Goal: Task Accomplishment & Management: Use online tool/utility

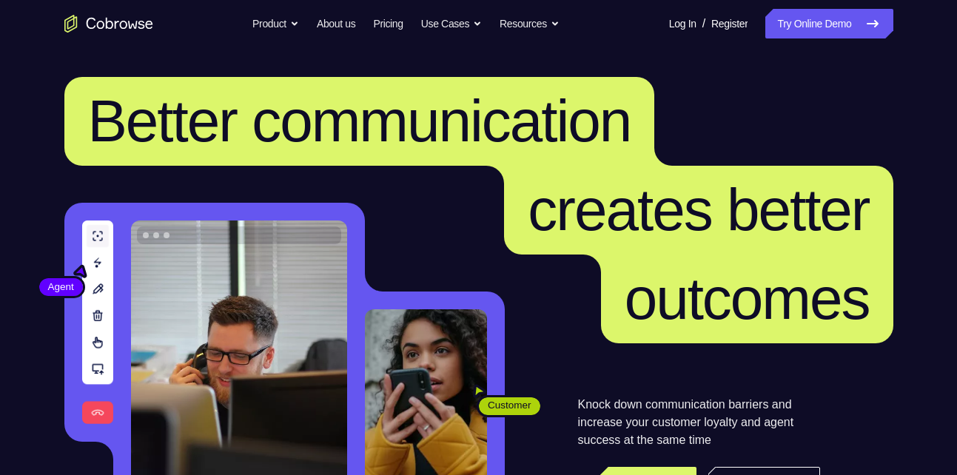
click at [823, 21] on link "Try Online Demo" at bounding box center [828, 24] width 127 height 30
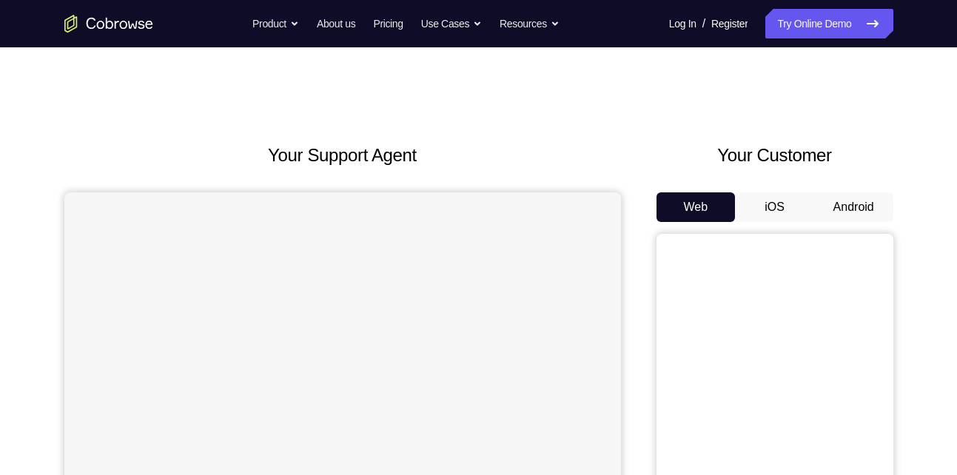
click at [845, 211] on button "Android" at bounding box center [853, 207] width 79 height 30
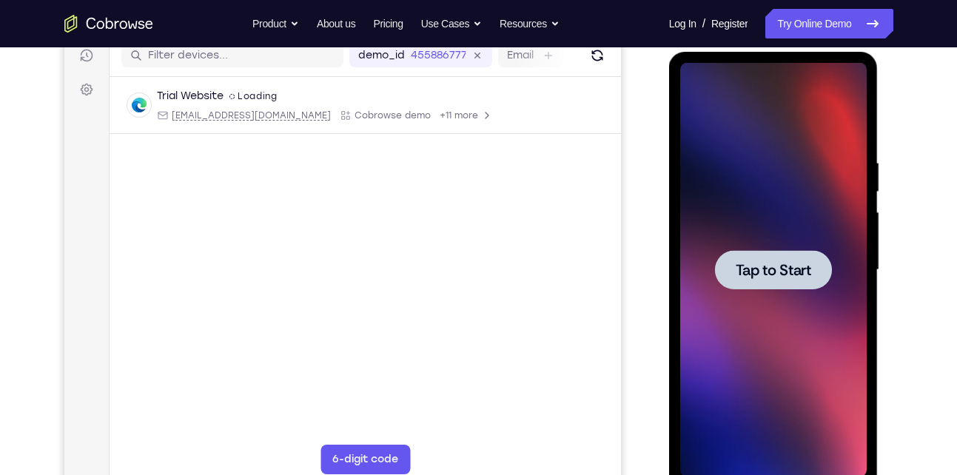
scroll to position [191, 0]
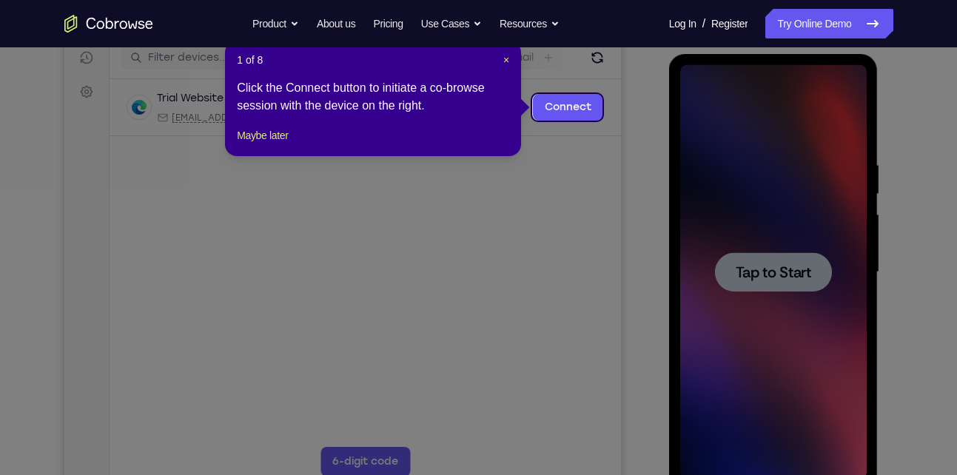
click at [777, 279] on icon at bounding box center [484, 237] width 968 height 475
click at [590, 166] on icon at bounding box center [484, 237] width 968 height 475
click at [506, 61] on span "×" at bounding box center [506, 60] width 6 height 12
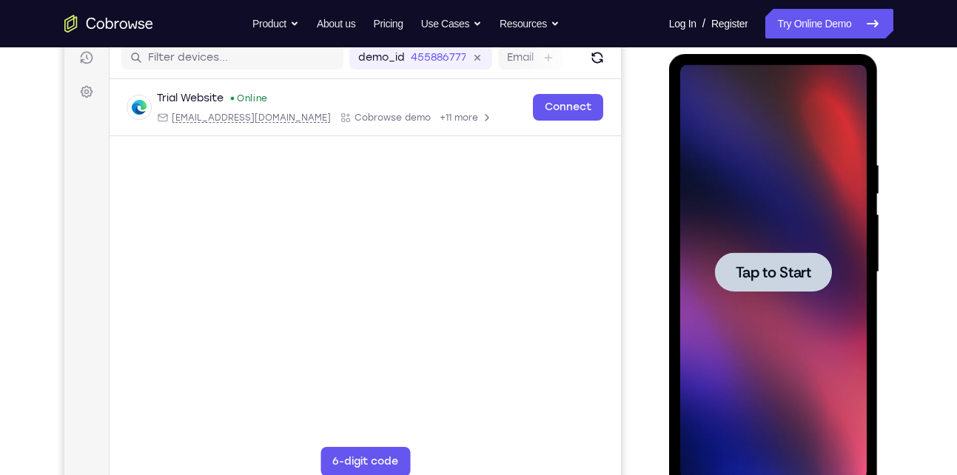
click at [744, 260] on div at bounding box center [773, 271] width 117 height 39
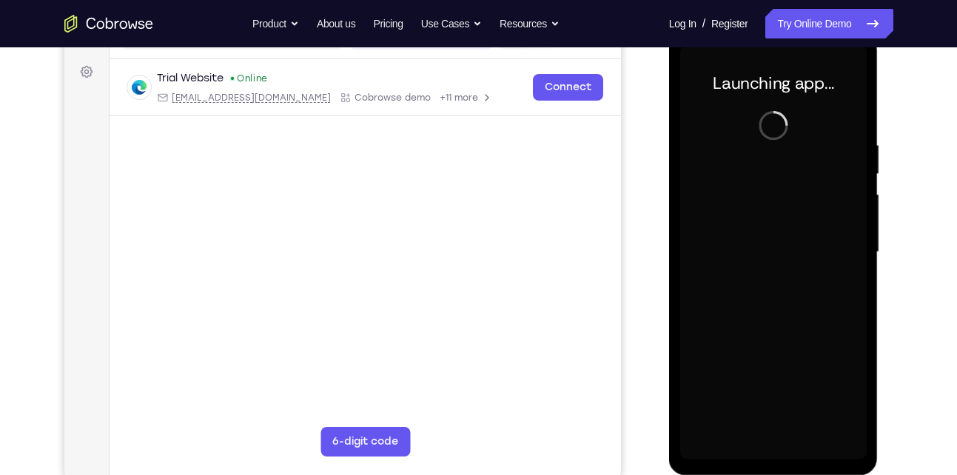
scroll to position [212, 0]
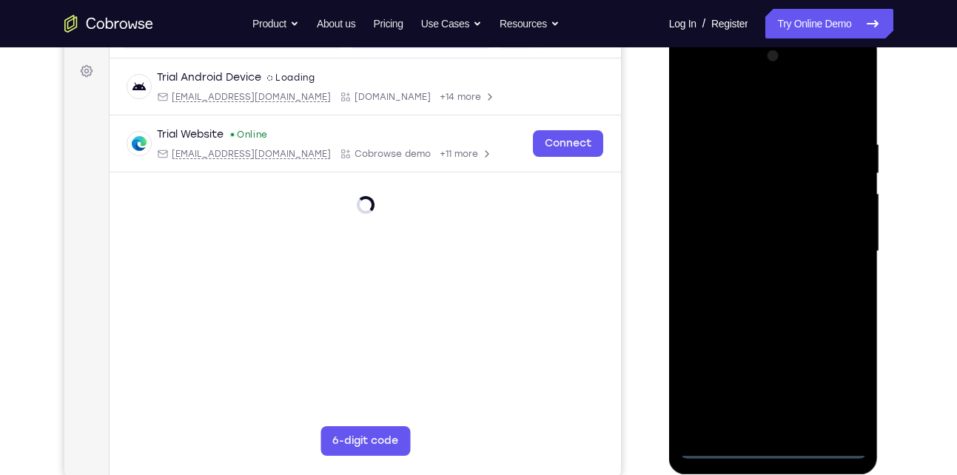
click at [783, 447] on div at bounding box center [773, 251] width 186 height 414
click at [840, 380] on div at bounding box center [773, 251] width 186 height 414
click at [772, 104] on div at bounding box center [773, 251] width 186 height 414
click at [838, 250] on div at bounding box center [773, 251] width 186 height 414
click at [761, 274] on div at bounding box center [773, 251] width 186 height 414
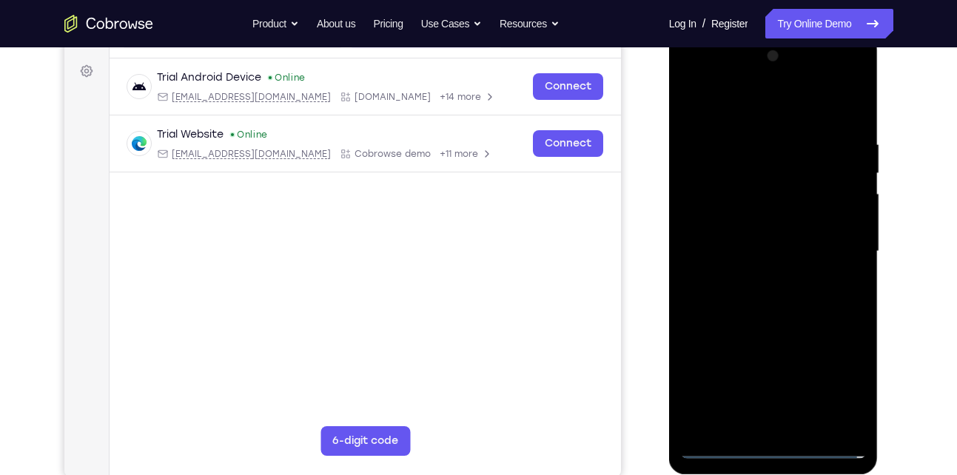
click at [777, 325] on div at bounding box center [773, 251] width 186 height 414
click at [749, 180] on div at bounding box center [773, 251] width 186 height 414
click at [795, 209] on div at bounding box center [773, 251] width 186 height 414
click at [739, 188] on div at bounding box center [773, 251] width 186 height 414
click at [853, 120] on div at bounding box center [773, 251] width 186 height 414
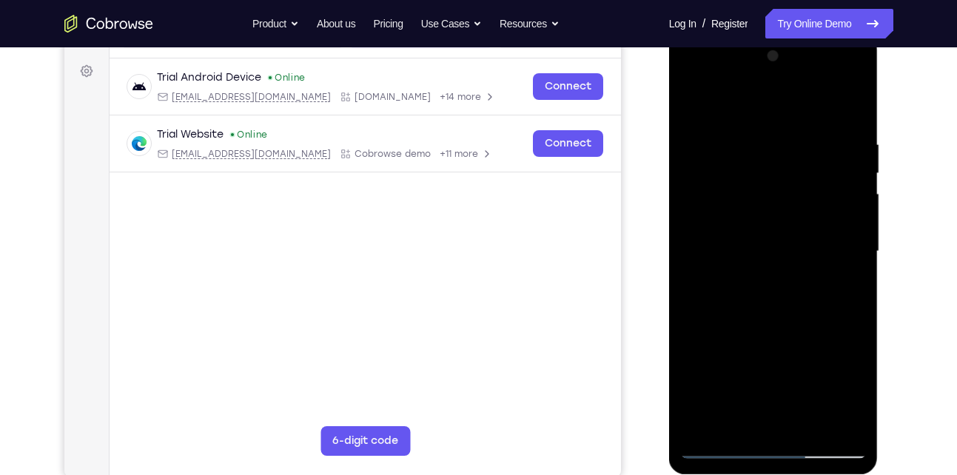
click at [852, 95] on div at bounding box center [773, 251] width 186 height 414
click at [783, 141] on div at bounding box center [773, 251] width 186 height 414
click at [829, 138] on div at bounding box center [773, 251] width 186 height 414
click at [695, 138] on div at bounding box center [773, 251] width 186 height 414
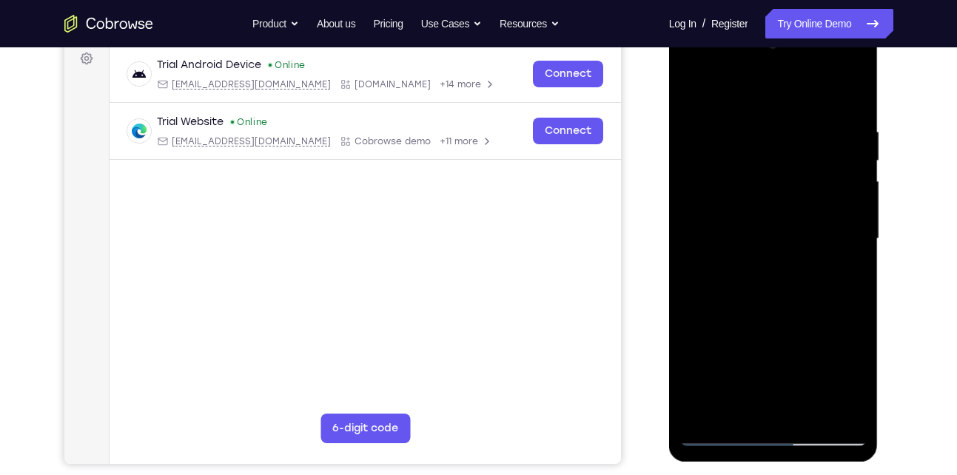
scroll to position [225, 0]
click at [695, 89] on div at bounding box center [773, 238] width 186 height 414
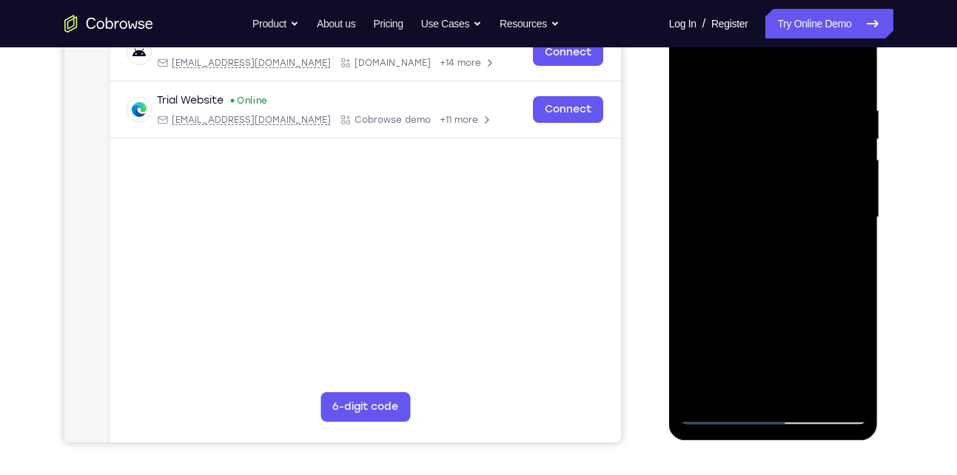
scroll to position [246, 0]
drag, startPoint x: 775, startPoint y: 220, endPoint x: 786, endPoint y: 157, distance: 64.6
click at [786, 157] on div at bounding box center [773, 217] width 186 height 414
click at [776, 249] on div at bounding box center [773, 217] width 186 height 414
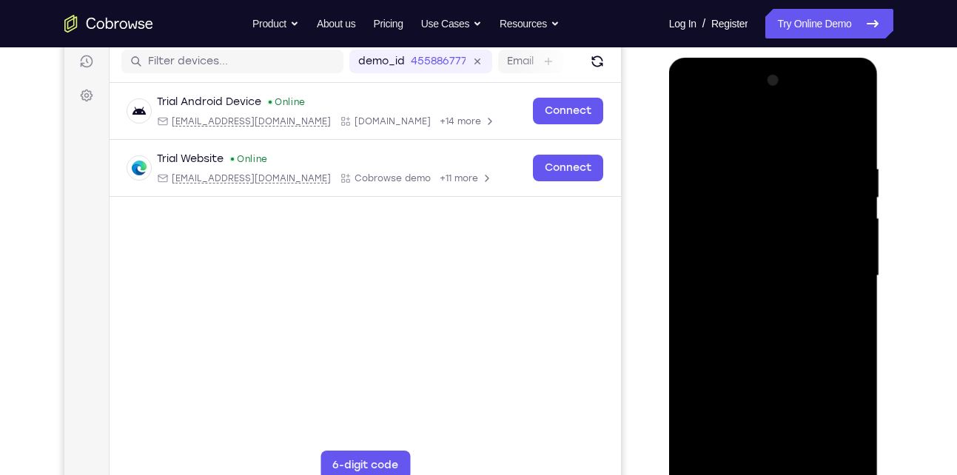
scroll to position [186, 0]
drag, startPoint x: 754, startPoint y: 209, endPoint x: 758, endPoint y: 289, distance: 79.3
click at [758, 289] on div at bounding box center [773, 277] width 186 height 414
drag, startPoint x: 786, startPoint y: 350, endPoint x: 789, endPoint y: 303, distance: 46.7
click at [789, 303] on div at bounding box center [773, 277] width 186 height 414
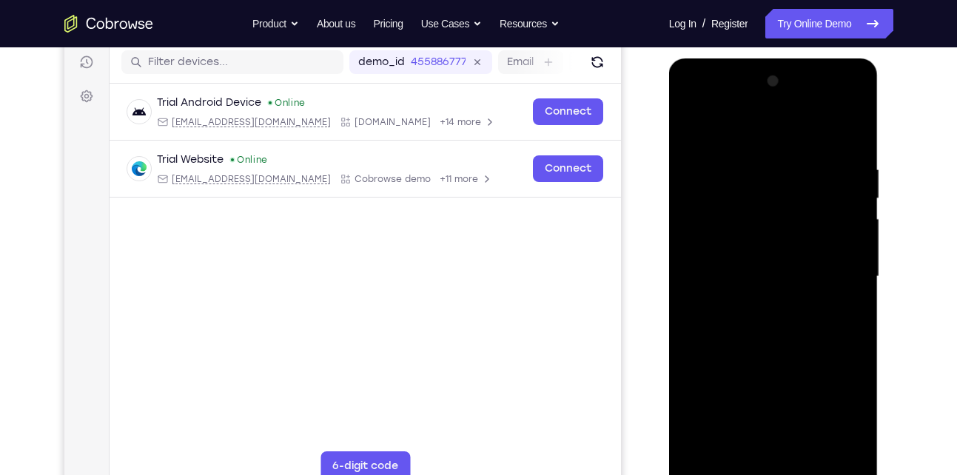
click at [808, 454] on div at bounding box center [773, 277] width 186 height 414
click at [783, 354] on div at bounding box center [773, 277] width 186 height 414
drag, startPoint x: 743, startPoint y: 328, endPoint x: 747, endPoint y: 249, distance: 79.3
click at [747, 249] on div at bounding box center [773, 277] width 186 height 414
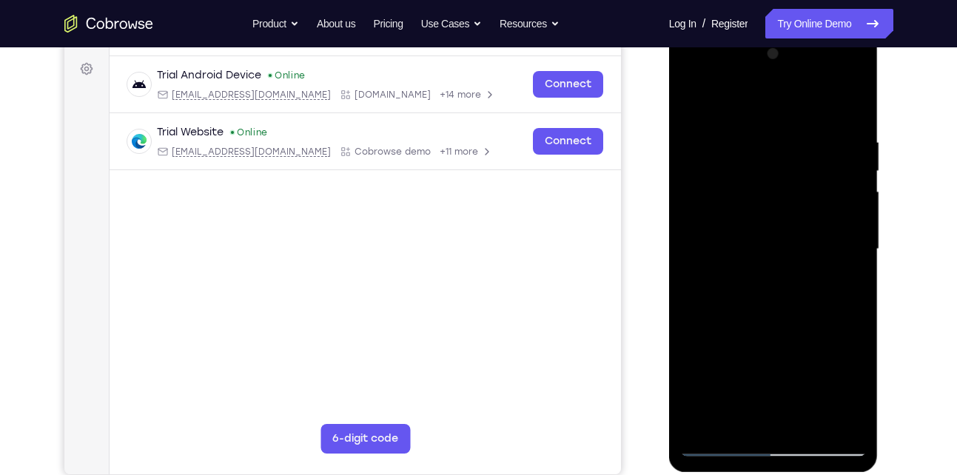
scroll to position [210, 0]
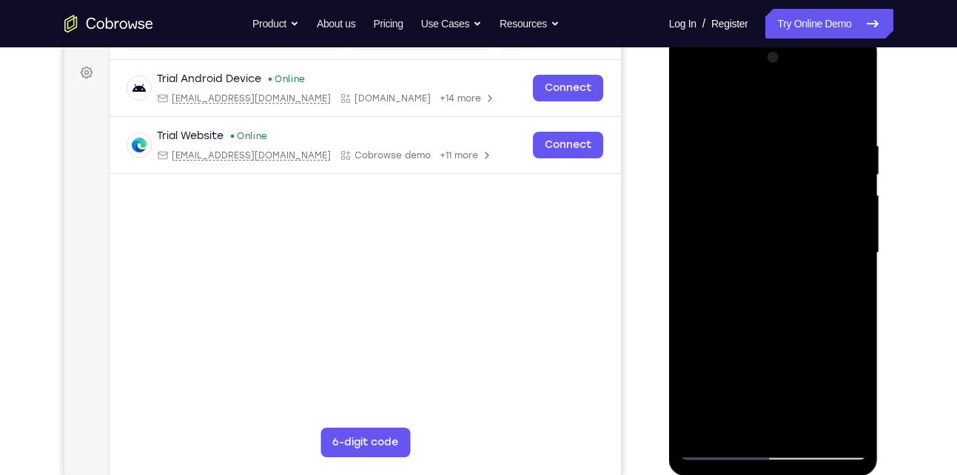
click at [692, 104] on div at bounding box center [773, 253] width 186 height 414
click at [752, 123] on div at bounding box center [773, 253] width 186 height 414
click at [826, 220] on div at bounding box center [773, 253] width 186 height 414
click at [835, 424] on div at bounding box center [773, 253] width 186 height 414
click at [850, 115] on div at bounding box center [773, 253] width 186 height 414
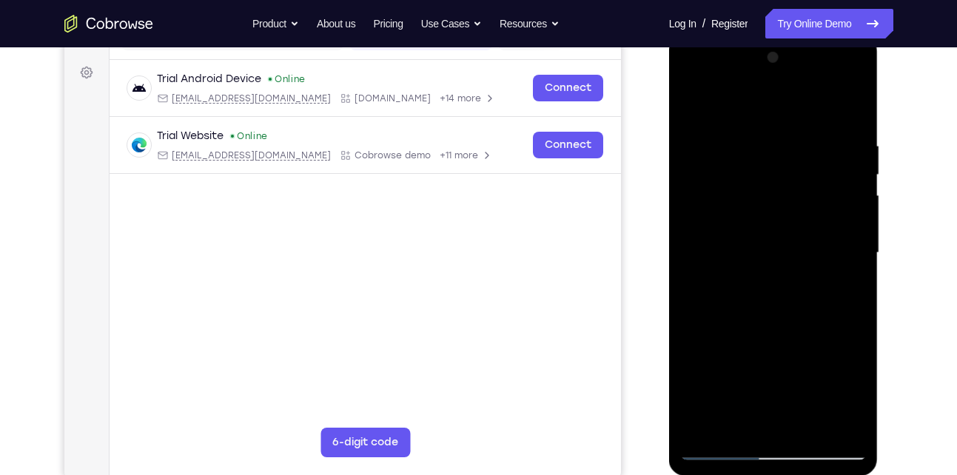
click at [843, 428] on div at bounding box center [773, 253] width 186 height 414
click at [828, 120] on div at bounding box center [773, 253] width 186 height 414
click at [707, 215] on div at bounding box center [773, 253] width 186 height 414
drag, startPoint x: 787, startPoint y: 314, endPoint x: 796, endPoint y: 170, distance: 143.8
click at [796, 170] on div at bounding box center [773, 253] width 186 height 414
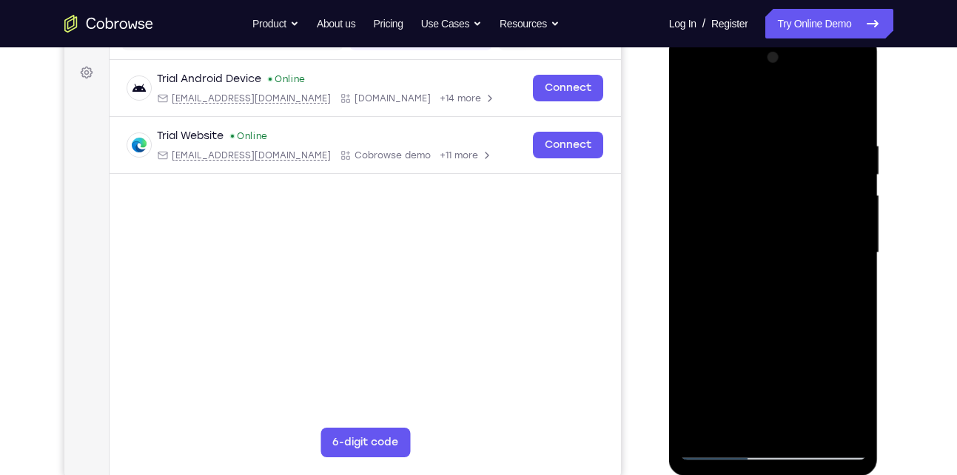
click at [769, 334] on div at bounding box center [773, 253] width 186 height 414
drag, startPoint x: 769, startPoint y: 334, endPoint x: 785, endPoint y: 195, distance: 140.0
click at [785, 195] on div at bounding box center [773, 253] width 186 height 414
click at [854, 60] on div at bounding box center [773, 253] width 186 height 414
click at [772, 258] on div at bounding box center [773, 253] width 186 height 414
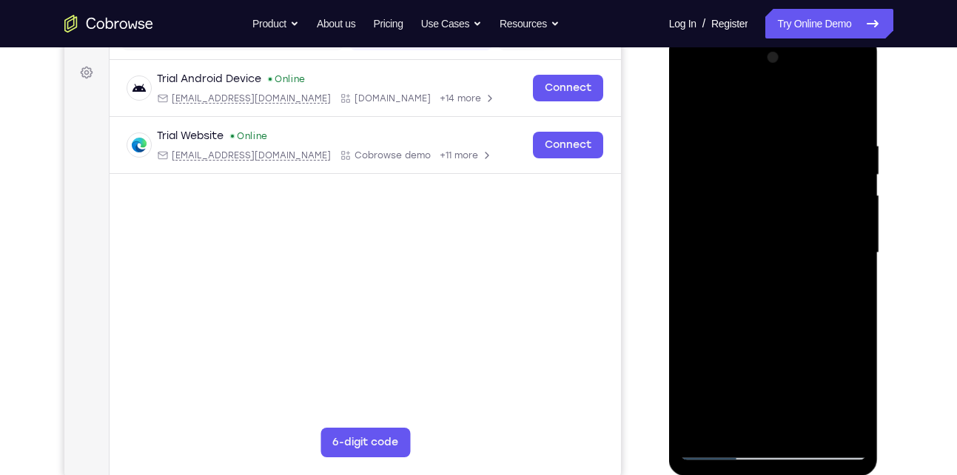
click at [858, 59] on div at bounding box center [773, 253] width 186 height 414
click at [836, 226] on div at bounding box center [773, 253] width 186 height 414
click at [852, 64] on div at bounding box center [773, 253] width 186 height 414
click at [709, 422] on div at bounding box center [773, 253] width 186 height 414
click at [758, 136] on div at bounding box center [773, 253] width 186 height 414
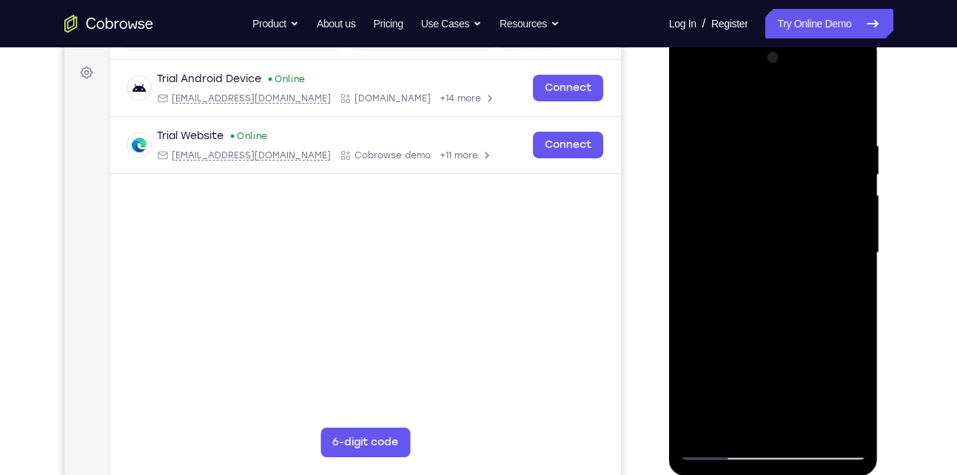
click at [846, 104] on div at bounding box center [773, 253] width 186 height 414
click at [791, 137] on div at bounding box center [773, 253] width 186 height 414
click at [830, 420] on div at bounding box center [773, 253] width 186 height 414
click at [854, 103] on div at bounding box center [773, 253] width 186 height 414
click at [835, 144] on div at bounding box center [773, 253] width 186 height 414
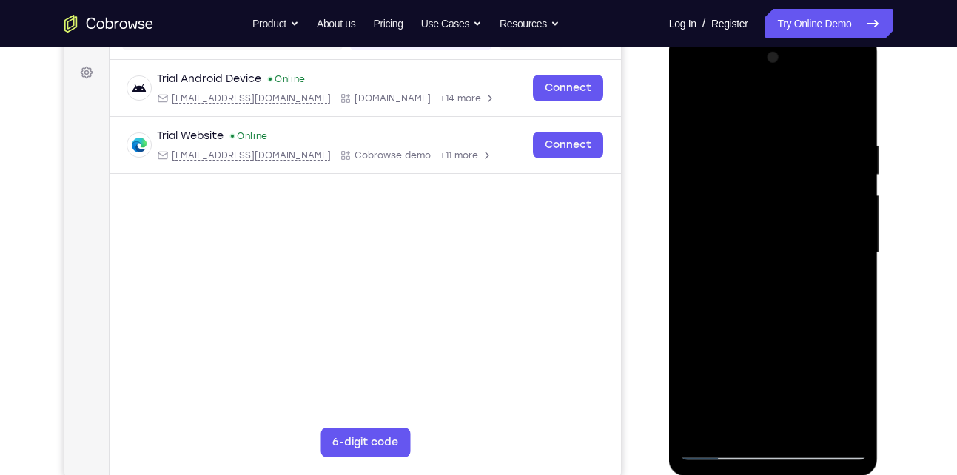
click at [832, 420] on div at bounding box center [773, 253] width 186 height 414
click at [838, 281] on div at bounding box center [773, 253] width 186 height 414
click at [830, 419] on div at bounding box center [773, 253] width 186 height 414
click at [850, 109] on div at bounding box center [773, 253] width 186 height 414
drag, startPoint x: 771, startPoint y: 381, endPoint x: 814, endPoint y: 78, distance: 305.6
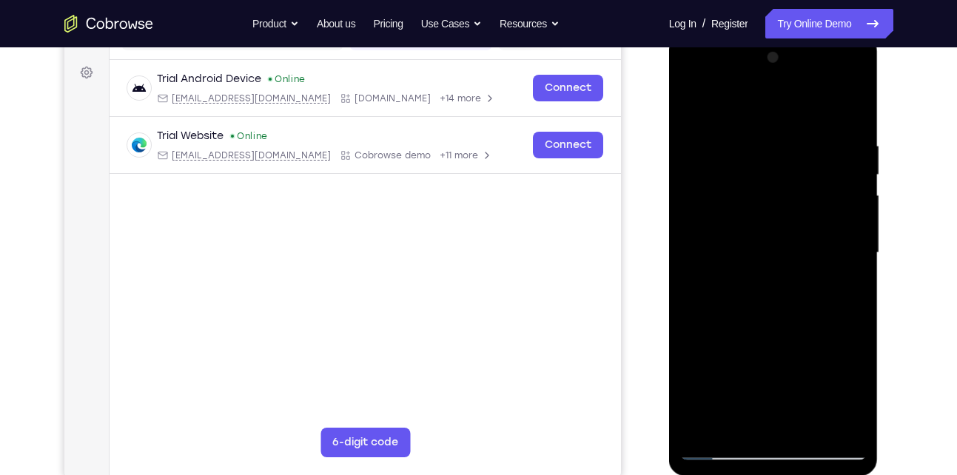
click at [814, 78] on div at bounding box center [773, 253] width 186 height 414
drag, startPoint x: 769, startPoint y: 280, endPoint x: 781, endPoint y: 93, distance: 187.6
click at [781, 93] on div at bounding box center [773, 253] width 186 height 414
drag, startPoint x: 795, startPoint y: 193, endPoint x: 799, endPoint y: 255, distance: 61.6
click at [799, 255] on div at bounding box center [773, 253] width 186 height 414
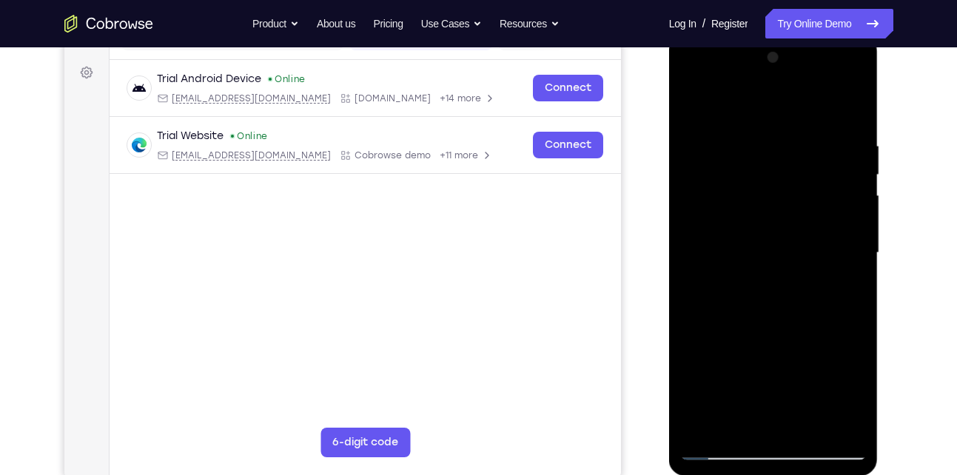
click at [862, 233] on div at bounding box center [773, 253] width 186 height 414
click at [855, 233] on div at bounding box center [773, 253] width 186 height 414
drag, startPoint x: 758, startPoint y: 317, endPoint x: 769, endPoint y: 107, distance: 211.2
click at [769, 107] on div at bounding box center [773, 253] width 186 height 414
drag, startPoint x: 758, startPoint y: 239, endPoint x: 756, endPoint y: 126, distance: 113.2
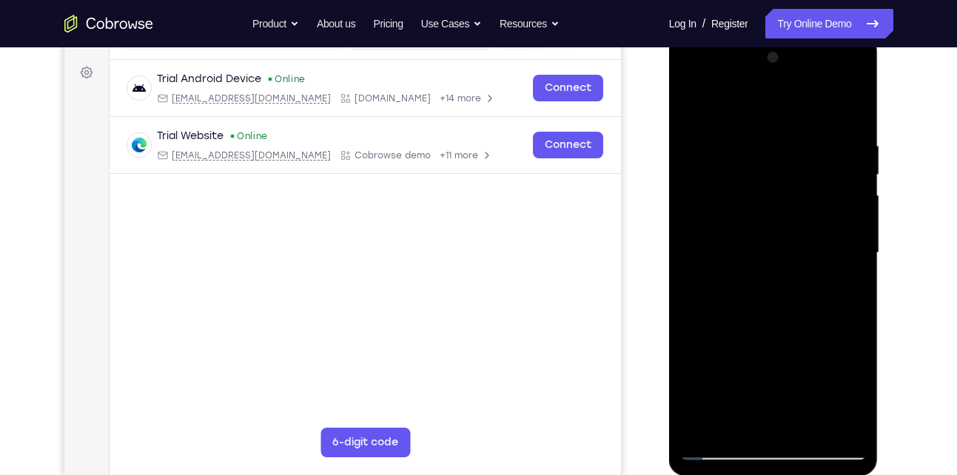
click at [756, 126] on div at bounding box center [773, 253] width 186 height 414
click at [853, 236] on div at bounding box center [773, 253] width 186 height 414
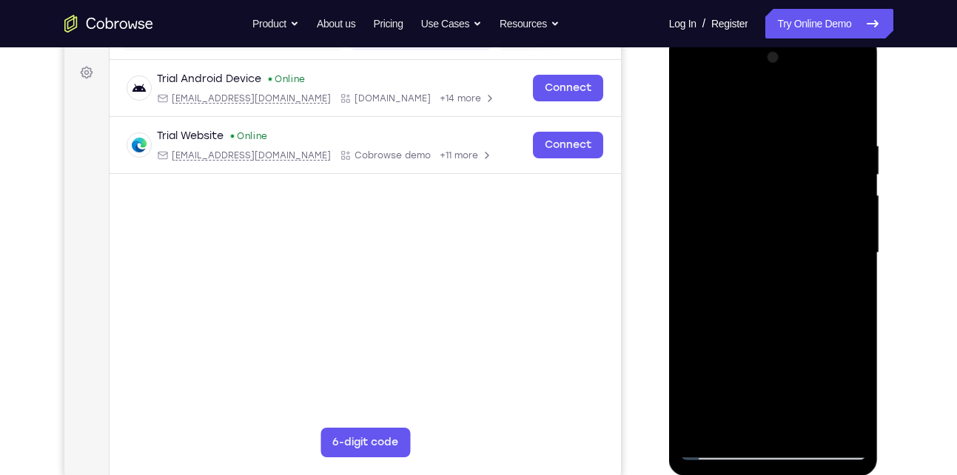
click at [853, 236] on div at bounding box center [773, 253] width 186 height 414
drag, startPoint x: 764, startPoint y: 320, endPoint x: 768, endPoint y: 146, distance: 173.9
click at [768, 146] on div at bounding box center [773, 253] width 186 height 414
drag, startPoint x: 776, startPoint y: 264, endPoint x: 775, endPoint y: 95, distance: 168.7
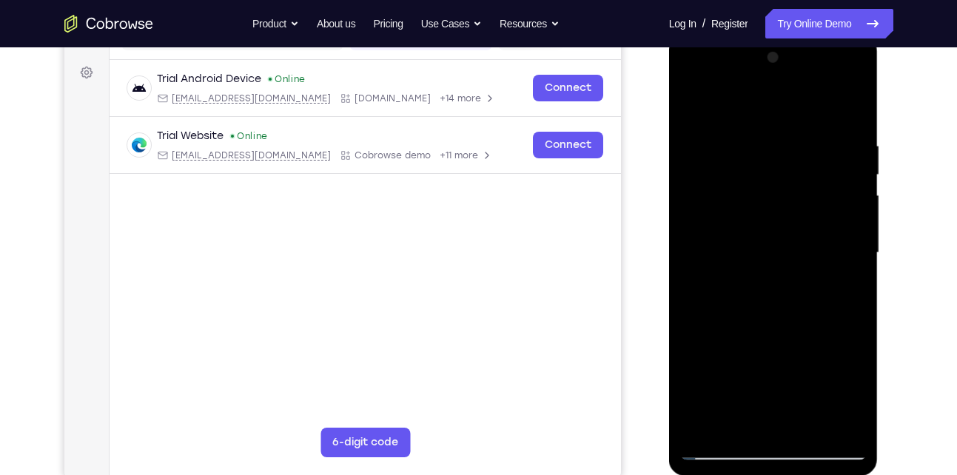
click at [775, 95] on div at bounding box center [773, 253] width 186 height 414
click at [856, 230] on div at bounding box center [773, 253] width 186 height 414
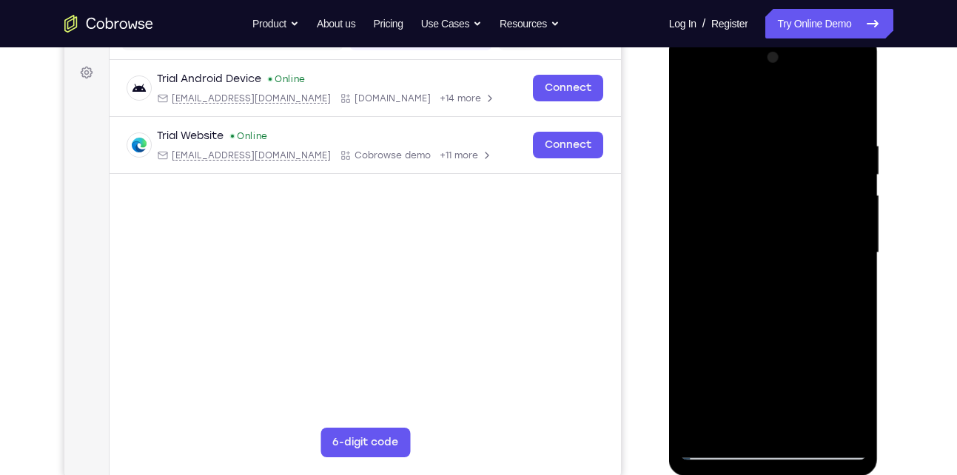
click at [856, 230] on div at bounding box center [773, 253] width 186 height 414
drag, startPoint x: 760, startPoint y: 272, endPoint x: 772, endPoint y: 81, distance: 192.0
click at [772, 81] on div at bounding box center [773, 253] width 186 height 414
drag, startPoint x: 772, startPoint y: 228, endPoint x: 771, endPoint y: 93, distance: 134.7
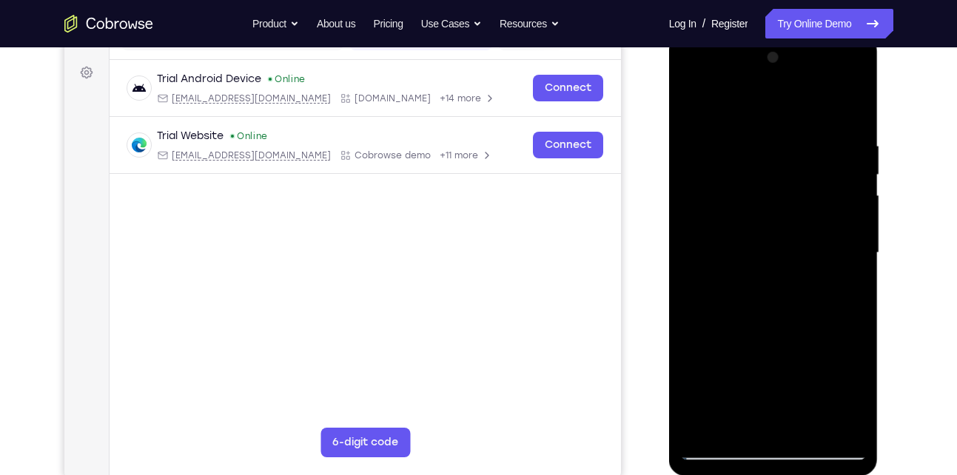
click at [771, 93] on div at bounding box center [773, 253] width 186 height 414
click at [855, 249] on div at bounding box center [773, 253] width 186 height 414
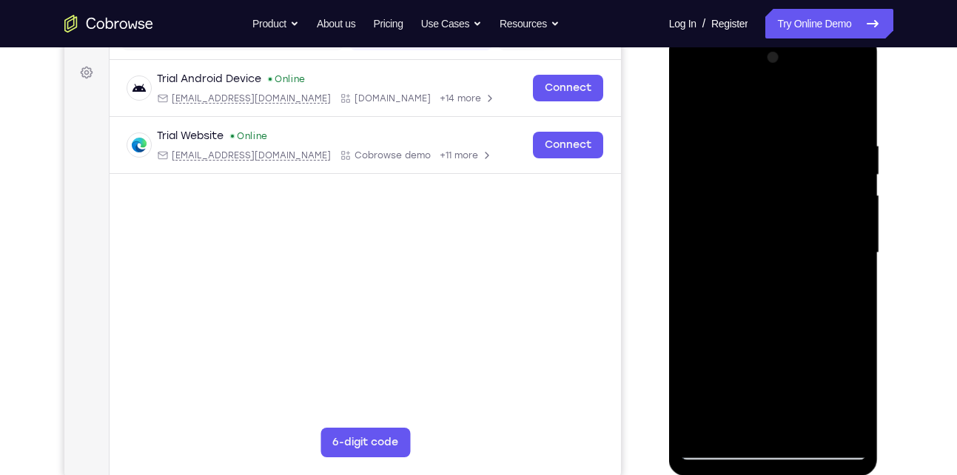
click at [855, 249] on div at bounding box center [773, 253] width 186 height 414
drag, startPoint x: 763, startPoint y: 280, endPoint x: 799, endPoint y: 146, distance: 139.4
click at [799, 146] on div at bounding box center [773, 253] width 186 height 414
drag, startPoint x: 787, startPoint y: 282, endPoint x: 787, endPoint y: 149, distance: 133.2
click at [787, 149] on div at bounding box center [773, 253] width 186 height 414
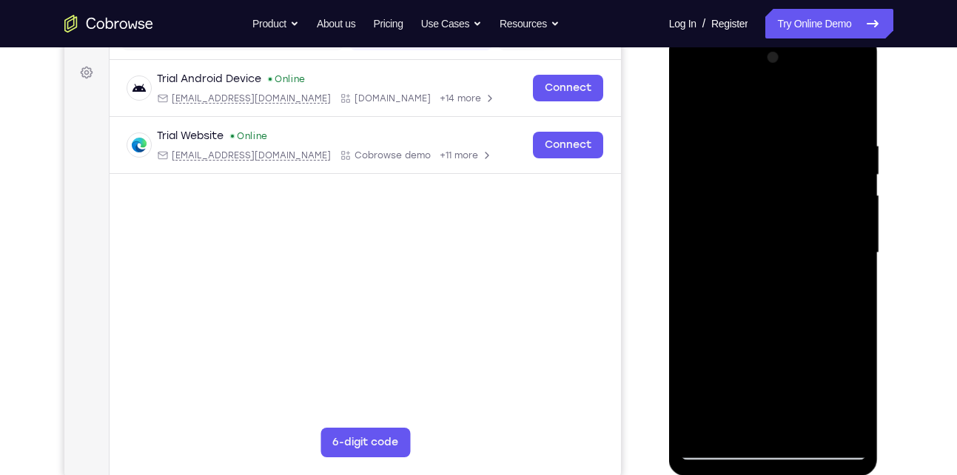
drag, startPoint x: 801, startPoint y: 286, endPoint x: 803, endPoint y: 187, distance: 98.4
click at [803, 187] on div at bounding box center [773, 253] width 186 height 414
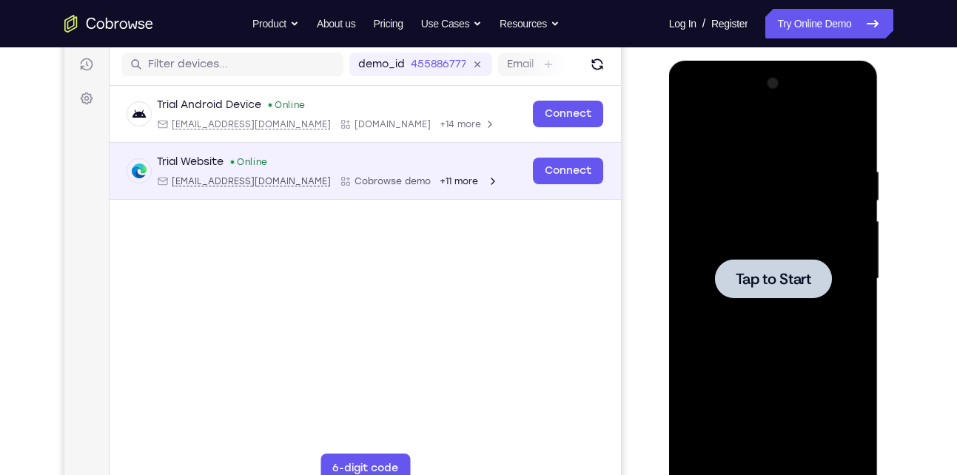
scroll to position [181, 0]
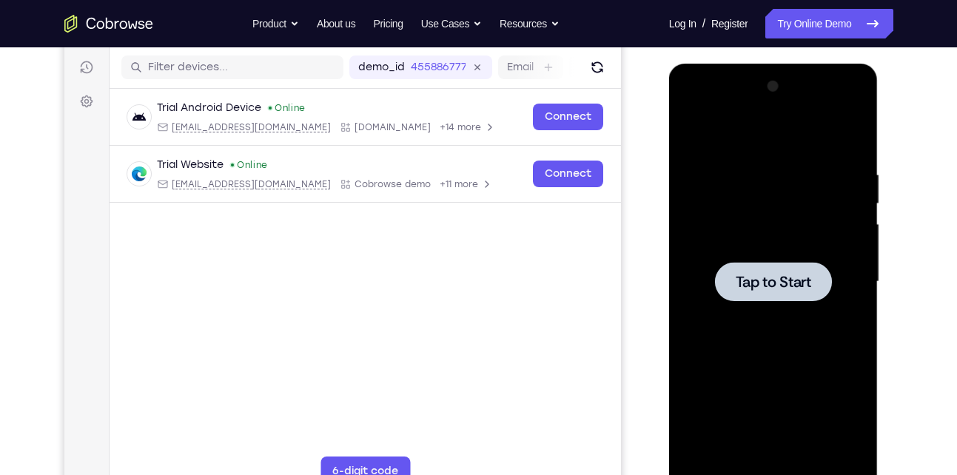
click at [803, 286] on span "Tap to Start" at bounding box center [772, 281] width 75 height 15
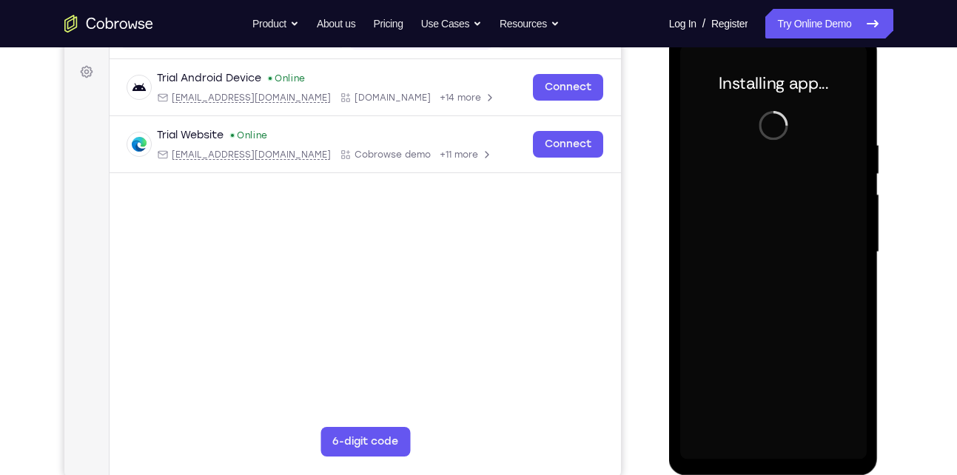
scroll to position [212, 0]
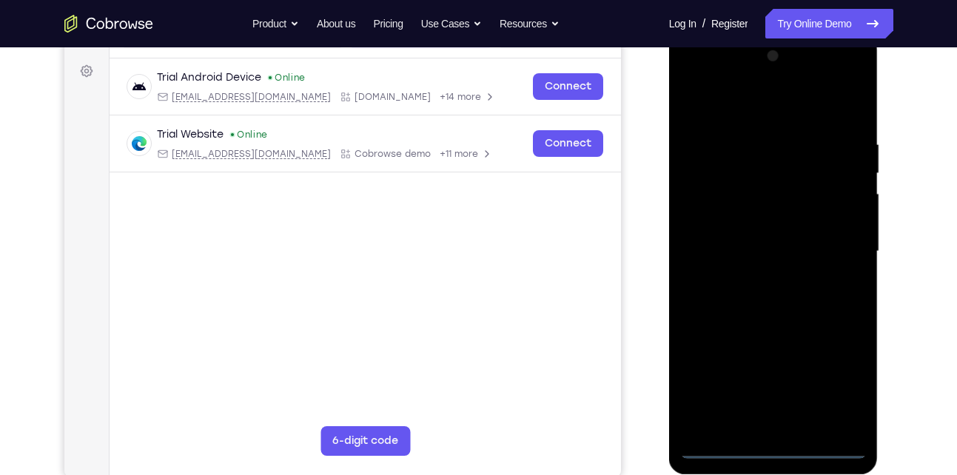
click at [786, 445] on div at bounding box center [773, 251] width 186 height 414
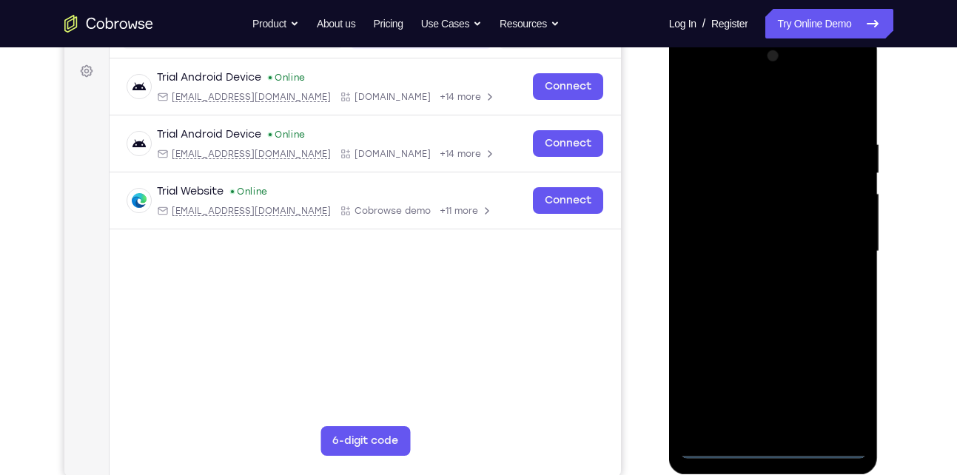
click at [837, 388] on div at bounding box center [773, 251] width 186 height 414
click at [749, 107] on div at bounding box center [773, 251] width 186 height 414
click at [831, 248] on div at bounding box center [773, 251] width 186 height 414
click at [755, 280] on div at bounding box center [773, 251] width 186 height 414
click at [808, 259] on div at bounding box center [773, 251] width 186 height 414
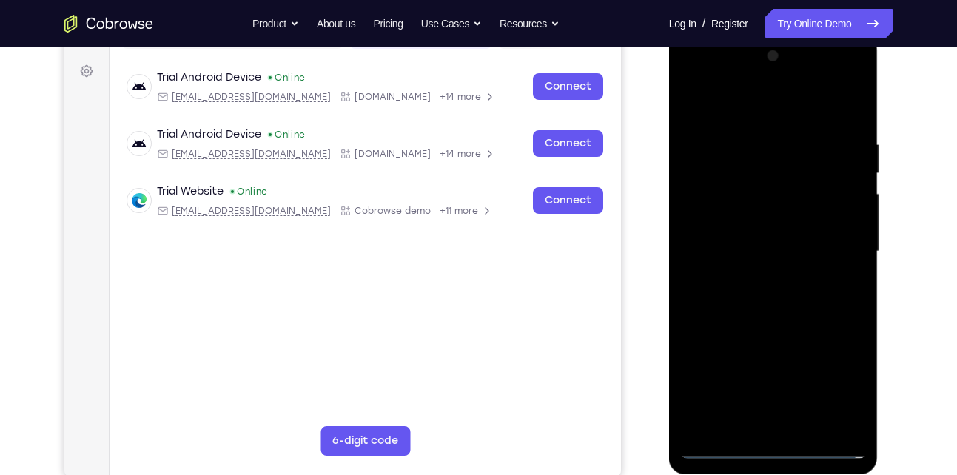
click at [744, 217] on div at bounding box center [773, 251] width 186 height 414
click at [765, 240] on div at bounding box center [773, 251] width 186 height 414
